Goal: Check status: Check status

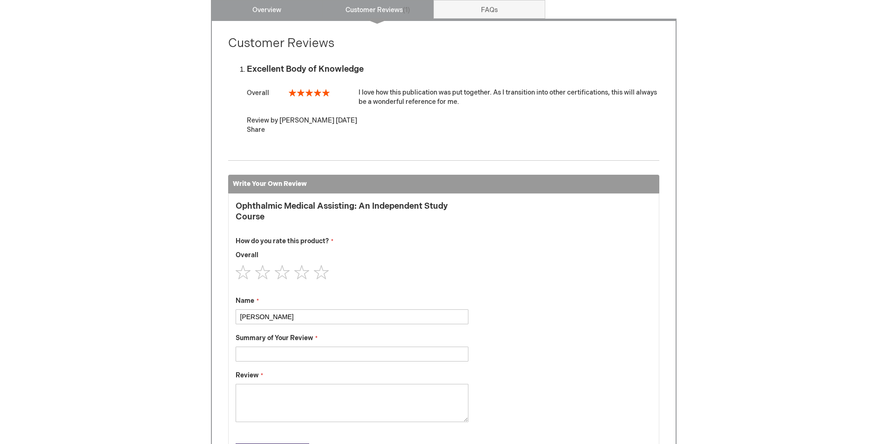
click at [292, 12] on link "Overview" at bounding box center [267, 9] width 112 height 19
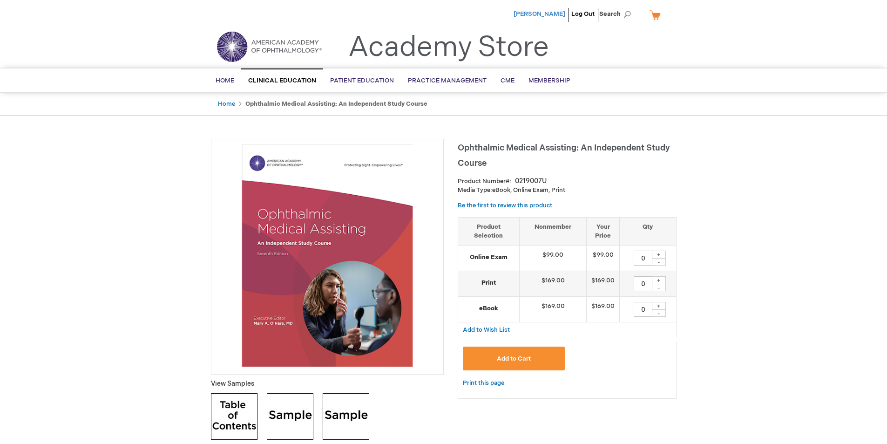
click at [531, 15] on span "[PERSON_NAME]" at bounding box center [539, 13] width 52 height 7
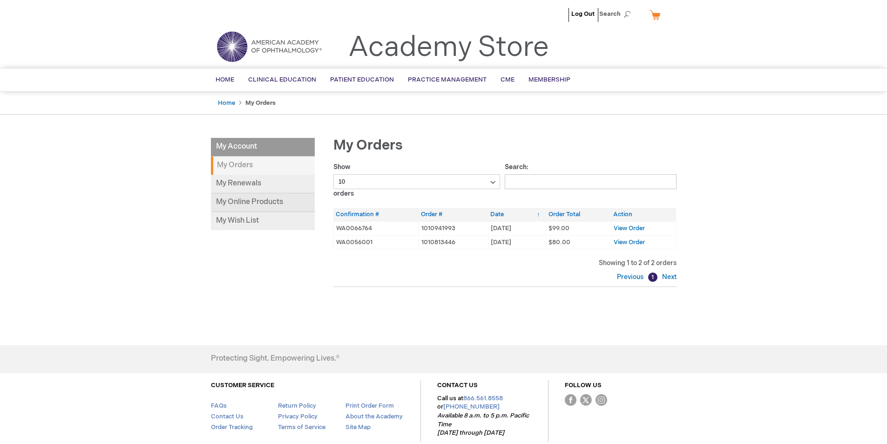
click at [263, 198] on link "My Online Products" at bounding box center [263, 202] width 104 height 19
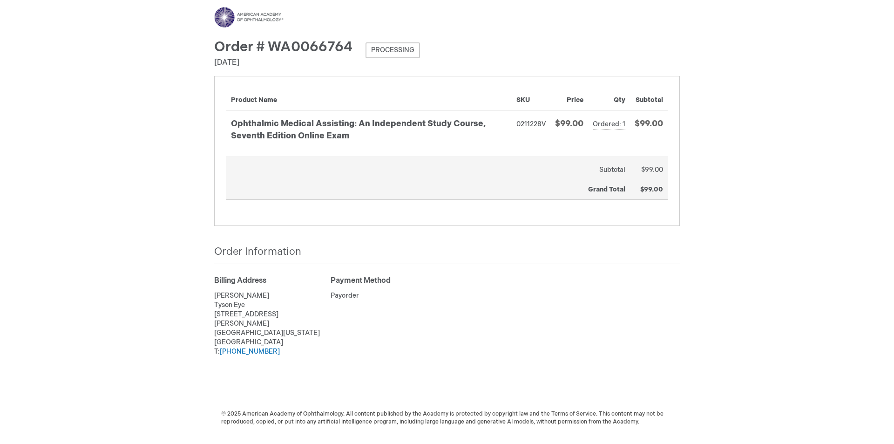
click at [384, 50] on span "Processing" at bounding box center [392, 50] width 54 height 16
